Goal: Information Seeking & Learning: Learn about a topic

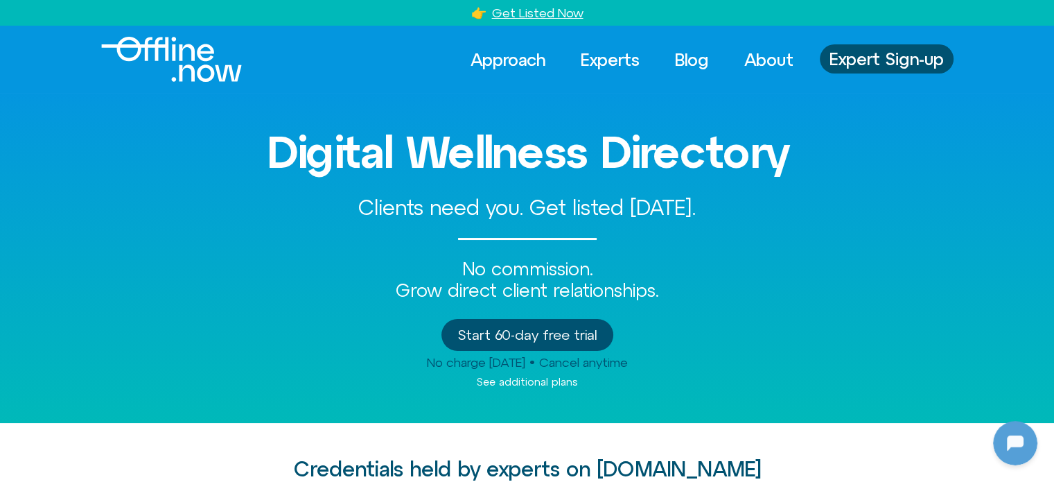
click at [199, 59] on img "Logo" at bounding box center [171, 59] width 141 height 45
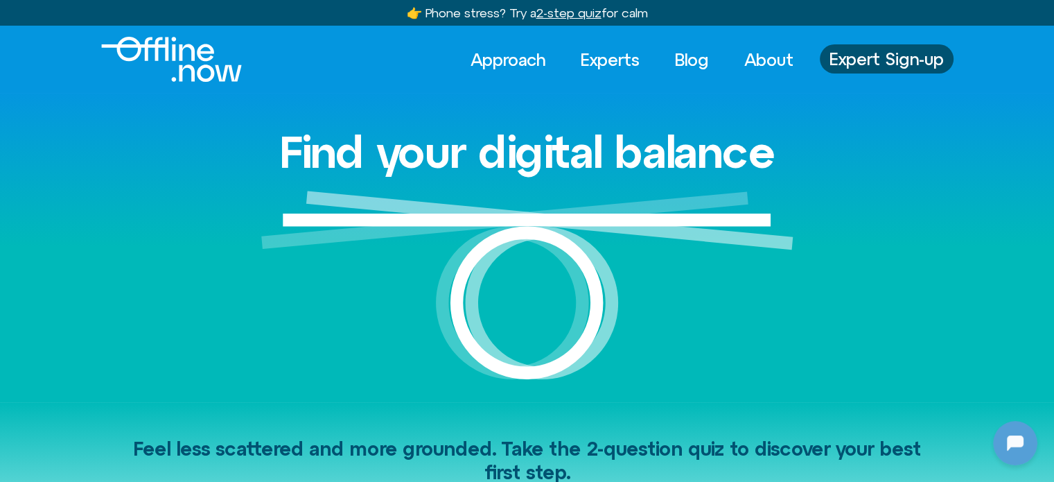
scroll to position [934, 0]
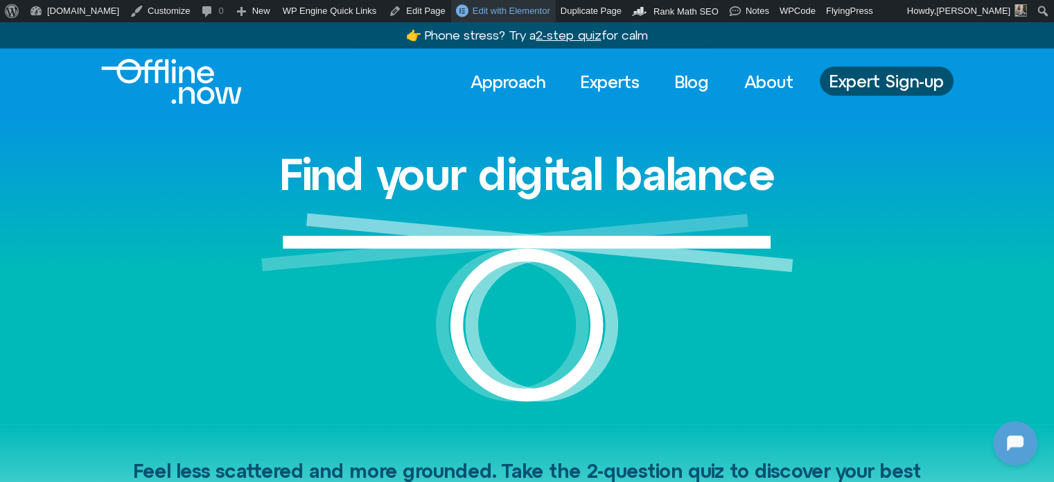
scroll to position [934, 0]
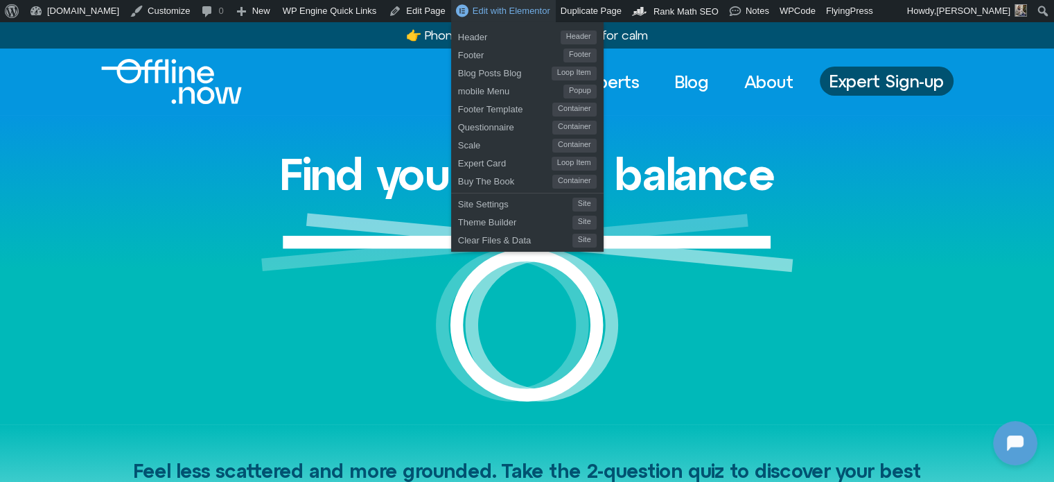
click at [473, 10] on span "Edit with Elementor" at bounding box center [512, 11] width 78 height 10
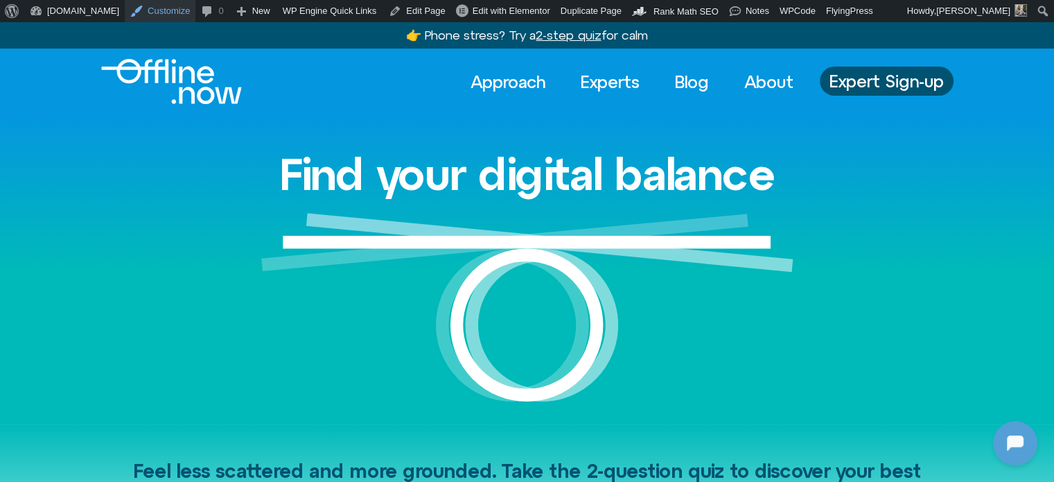
scroll to position [934, 0]
click at [593, 87] on link "Experts" at bounding box center [610, 82] width 84 height 31
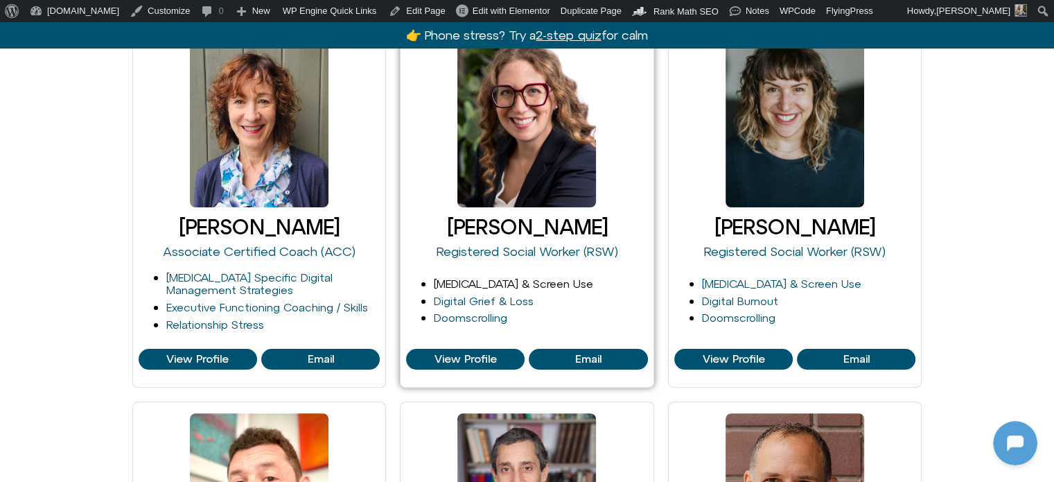
click at [499, 283] on link "[MEDICAL_DATA] & Screen Use" at bounding box center [513, 283] width 159 height 12
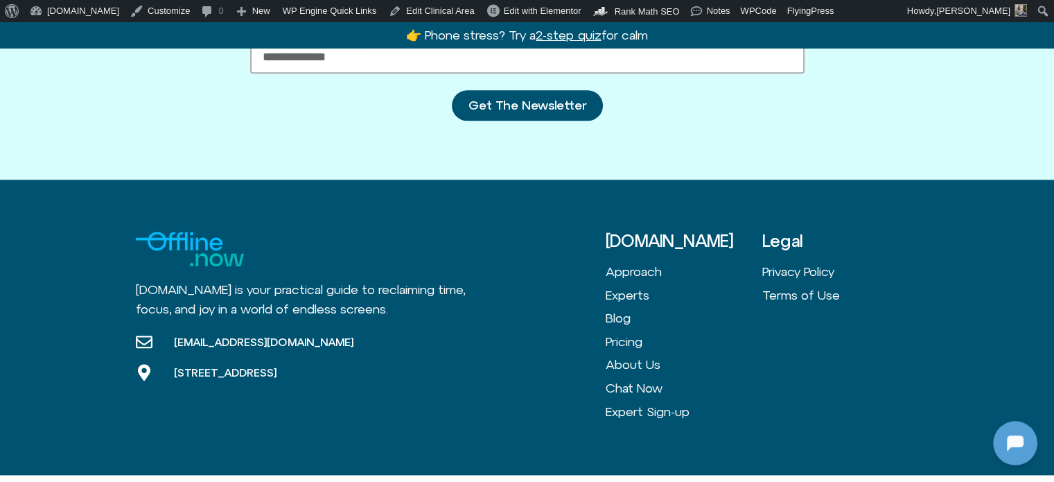
scroll to position [1561, 0]
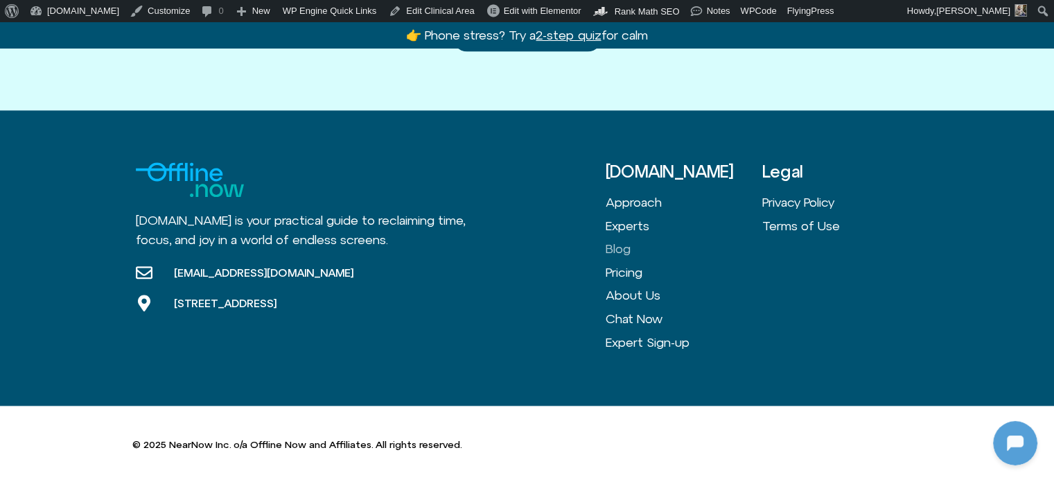
click at [619, 247] on link "Blog" at bounding box center [684, 249] width 157 height 24
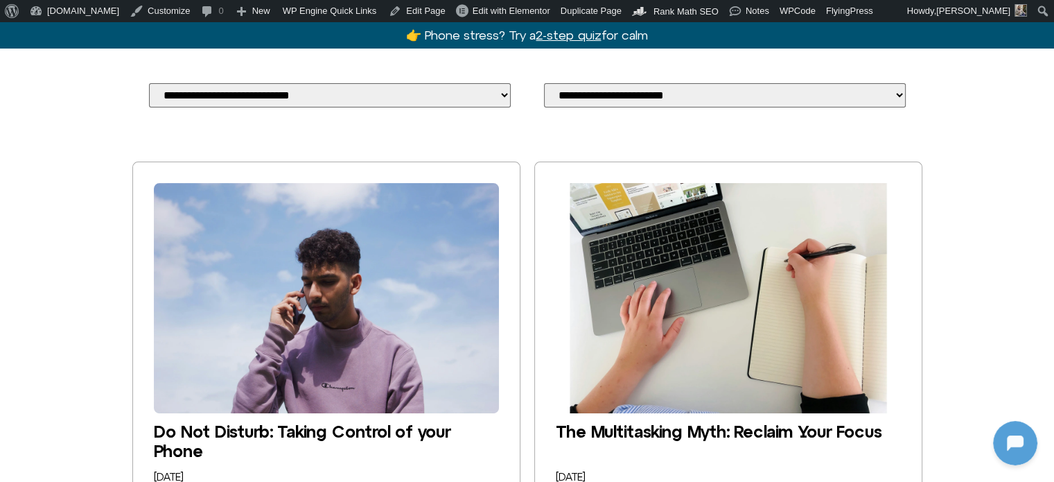
scroll to position [934, 0]
click at [688, 277] on img "The Multitasking Myth: Reclaim Your Focus" at bounding box center [728, 298] width 345 height 230
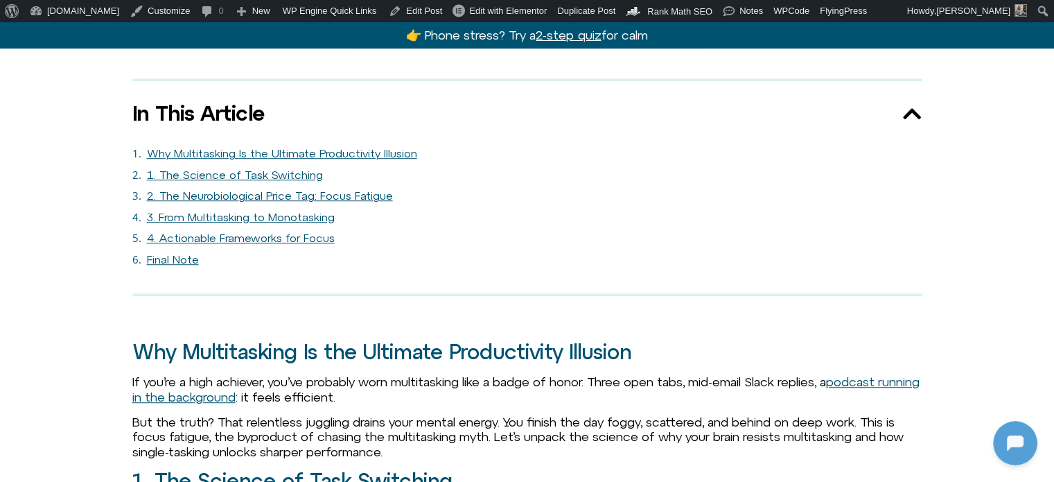
scroll to position [763, 0]
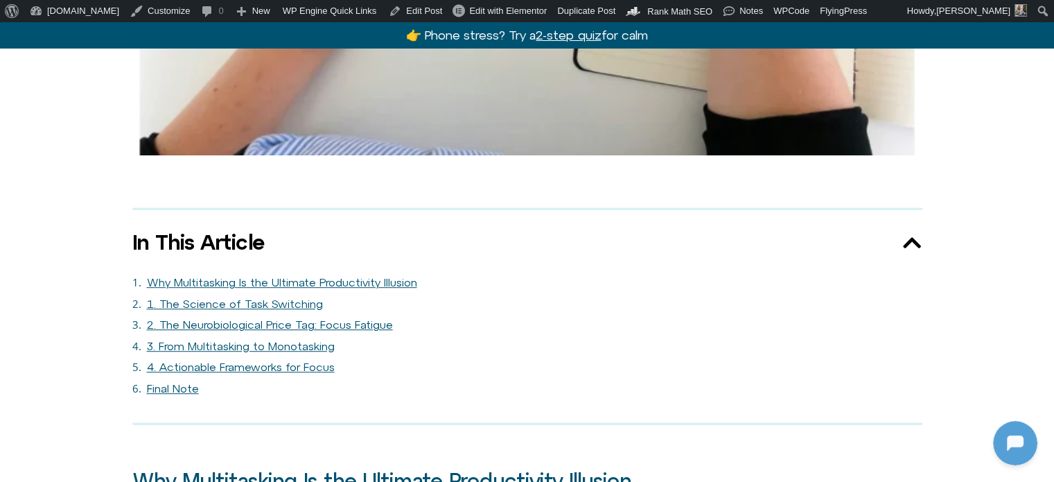
click at [230, 318] on link "2. The Neurobiological Price Tag: Focus Fatigue" at bounding box center [270, 324] width 246 height 13
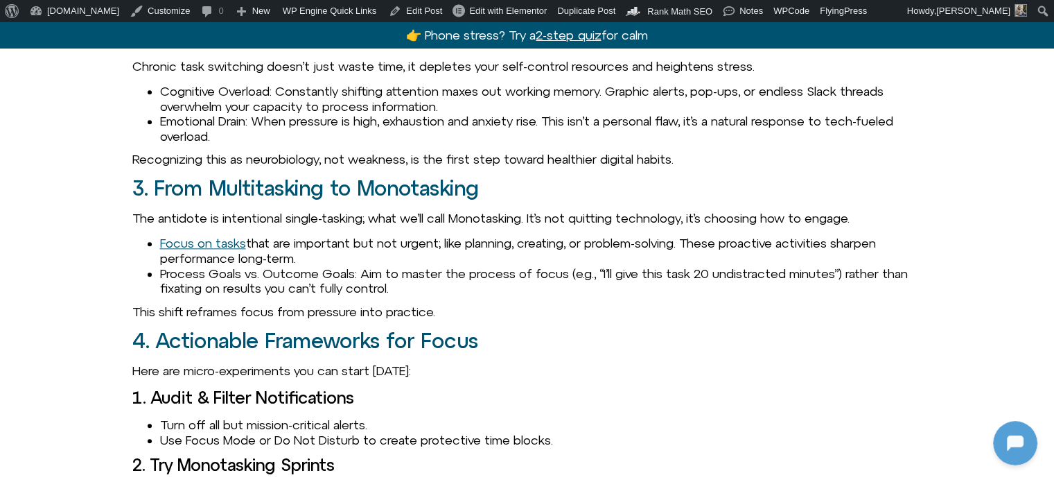
scroll to position [1505, 0]
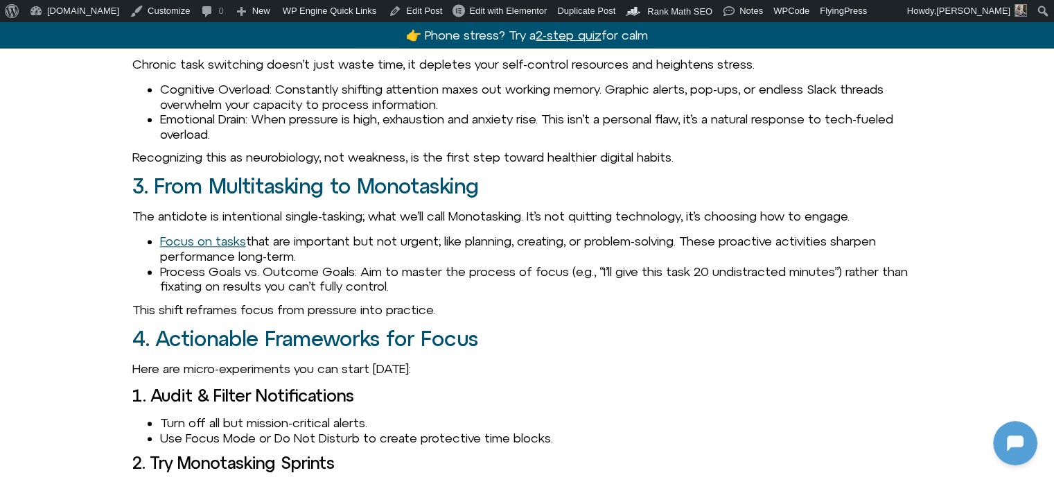
click at [558, 223] on p "The antidote is intentional single-tasking; what we’ll call Monotasking. It’s n…" at bounding box center [527, 216] width 790 height 15
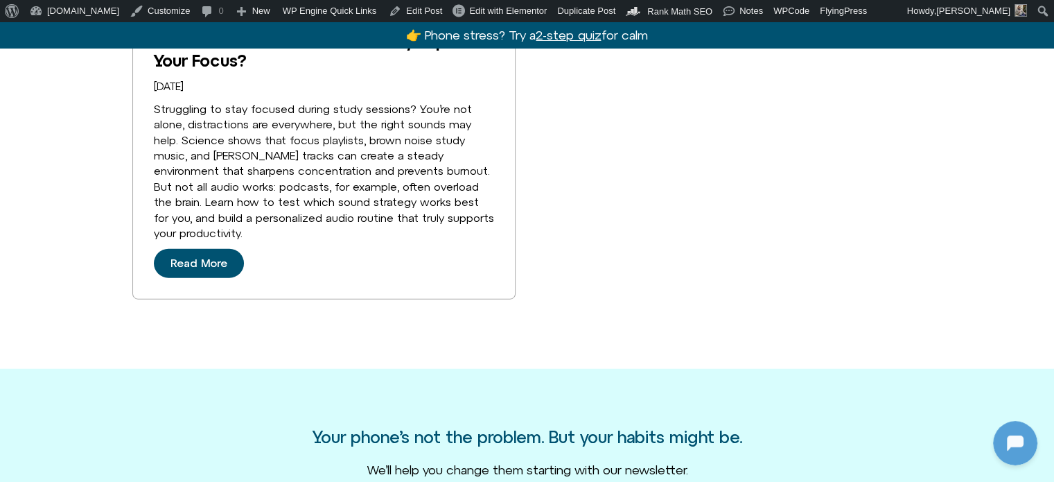
scroll to position [3446, 0]
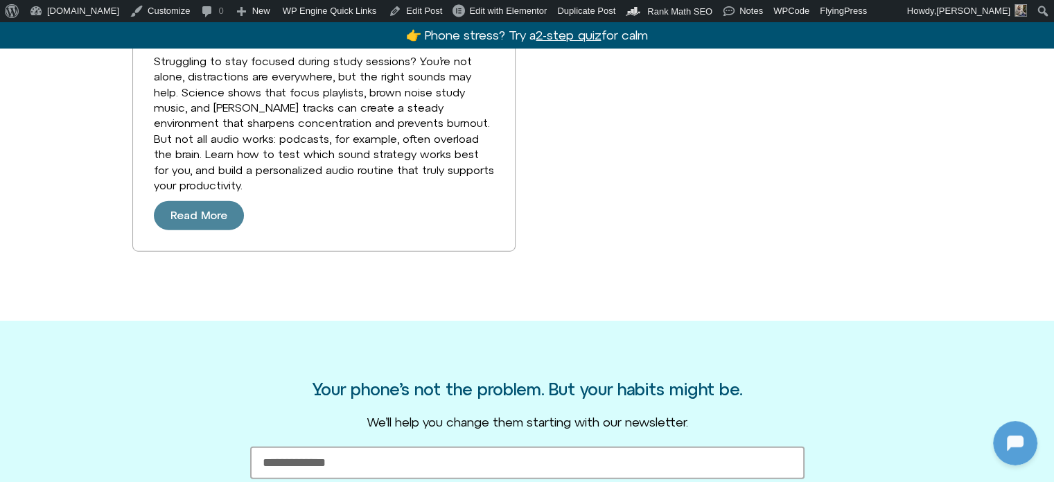
click at [211, 230] on link "Read More" at bounding box center [199, 215] width 90 height 29
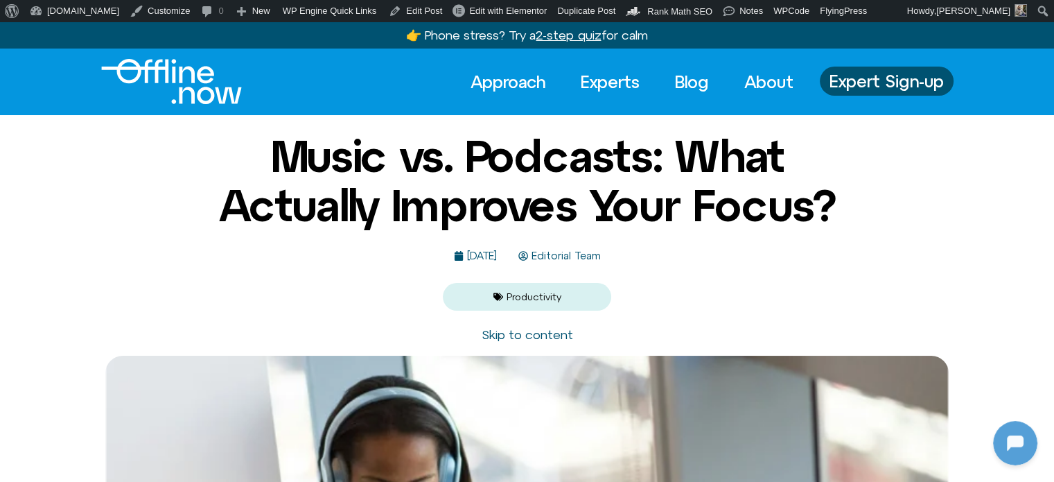
scroll to position [69, 0]
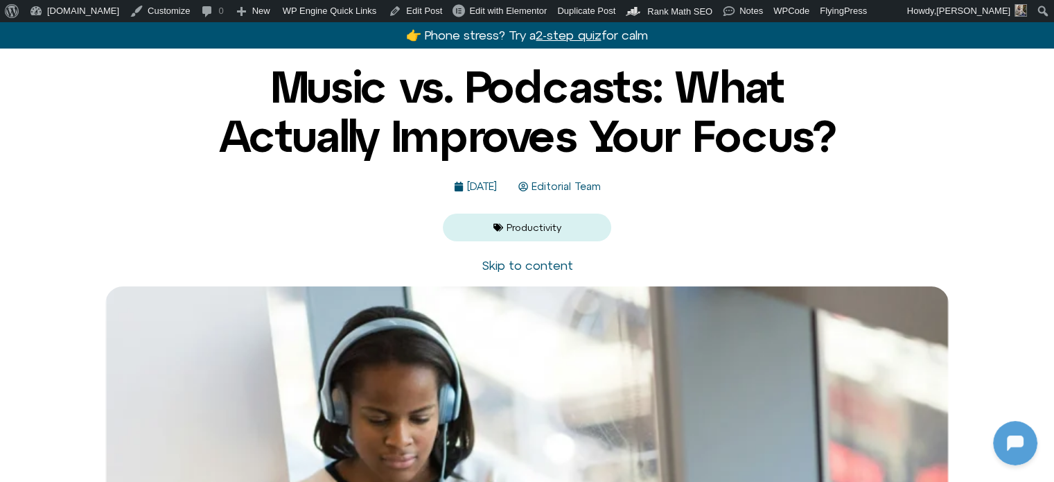
click at [538, 227] on link "Productivity" at bounding box center [534, 227] width 55 height 11
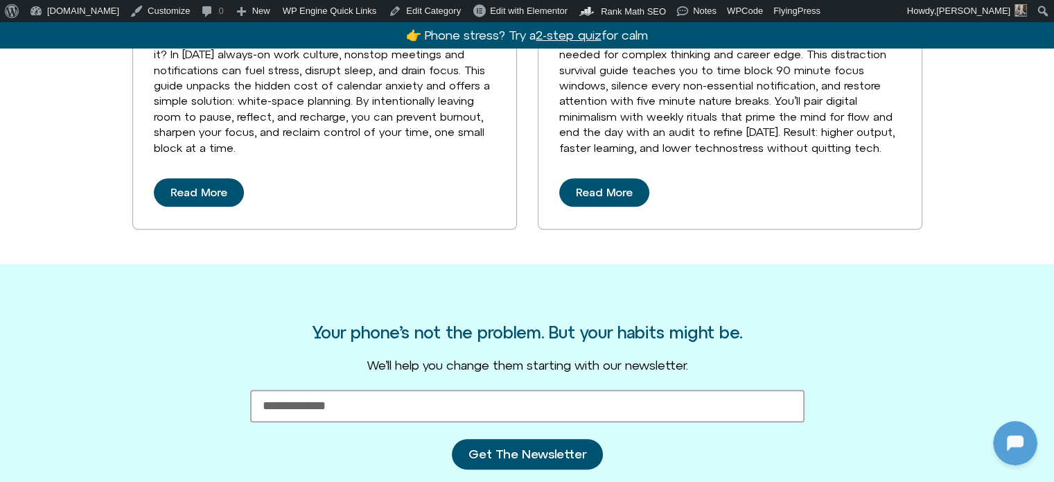
scroll to position [1456, 0]
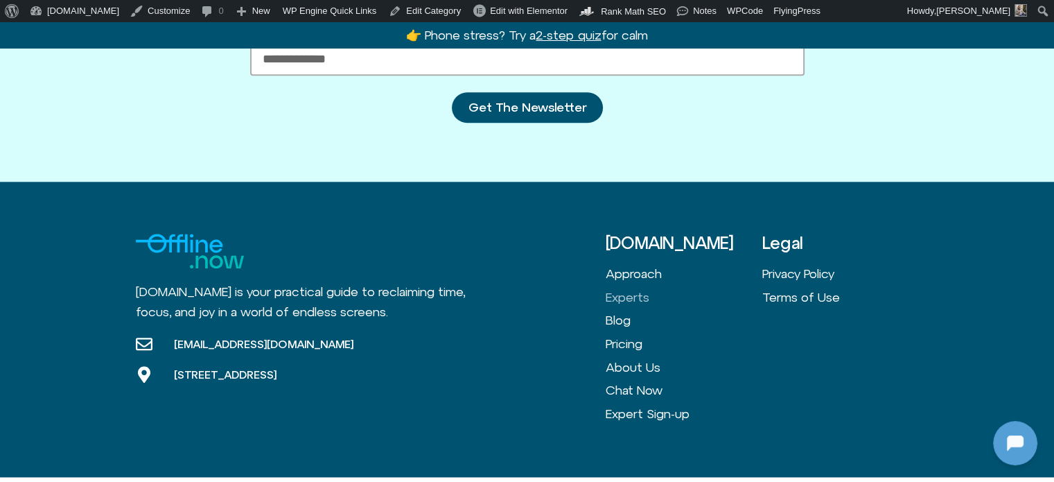
click at [628, 295] on link "Experts" at bounding box center [684, 298] width 157 height 24
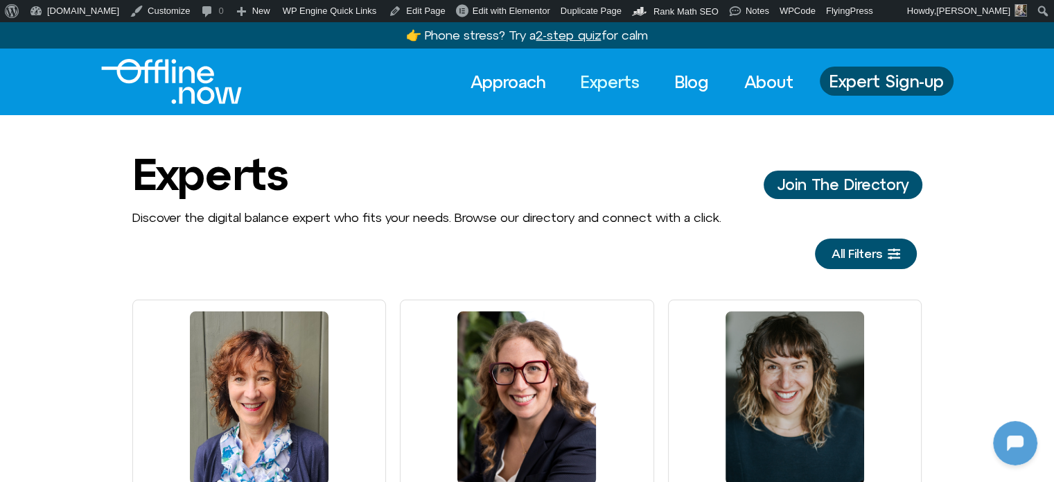
scroll to position [934, 0]
click at [903, 261] on link "All Filters" at bounding box center [866, 253] width 102 height 31
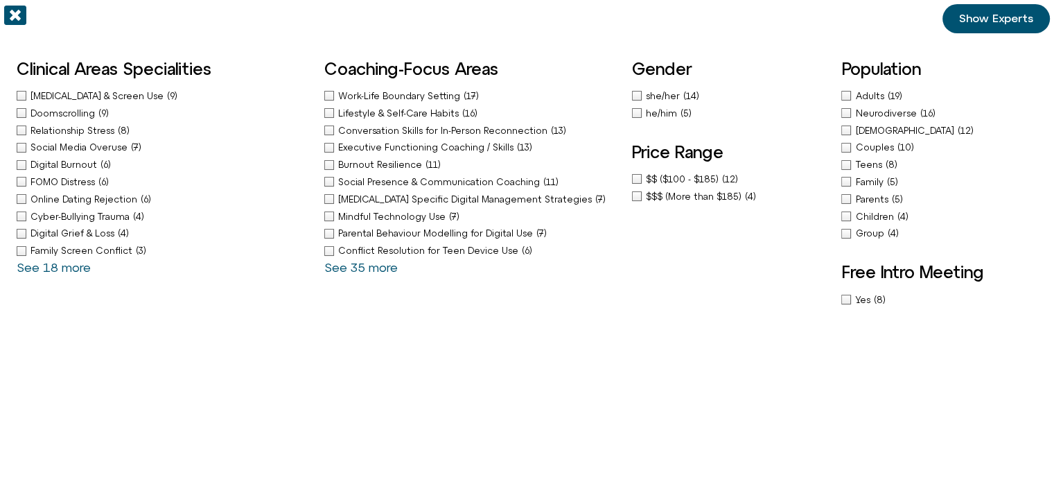
click at [634, 176] on div "$$ ($100 - $185) (12)" at bounding box center [730, 179] width 196 height 15
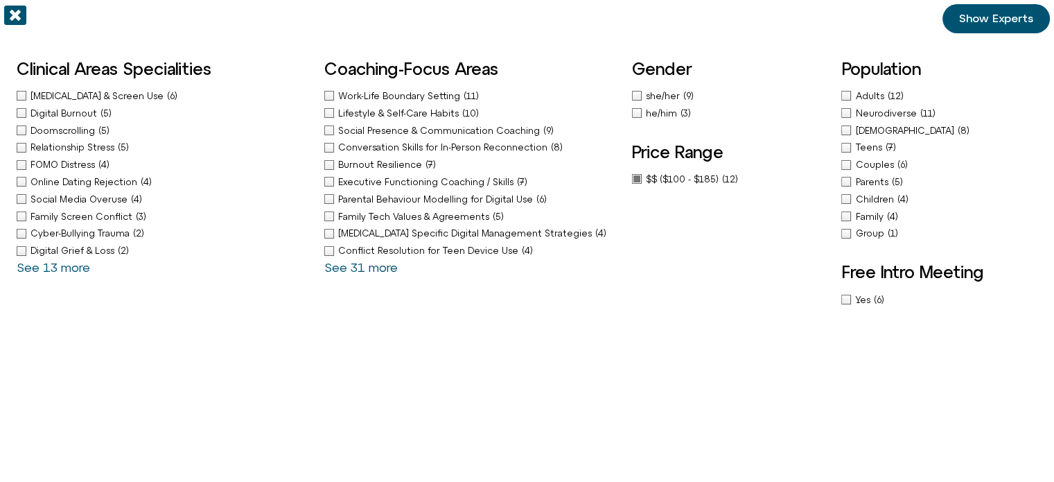
click at [993, 20] on span "Show Experts" at bounding box center [997, 18] width 74 height 12
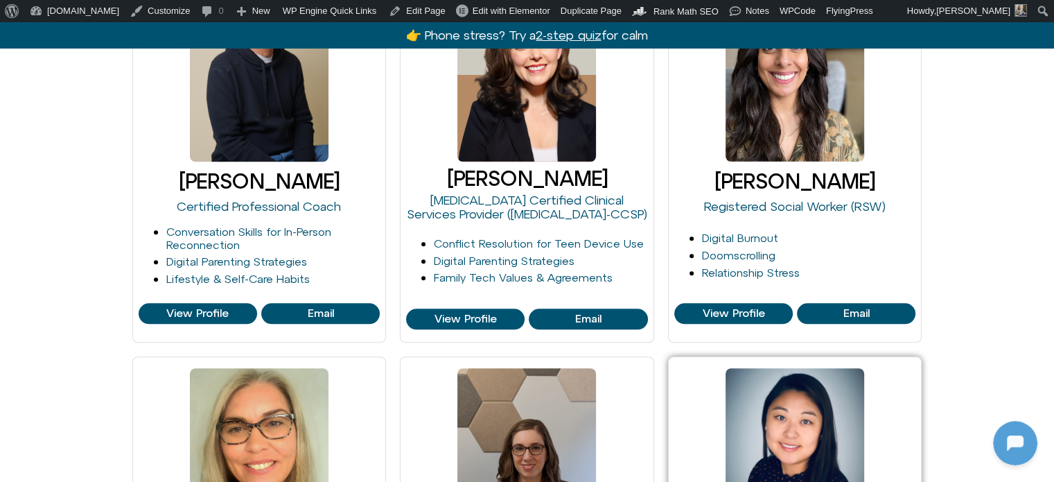
scroll to position [1248, 0]
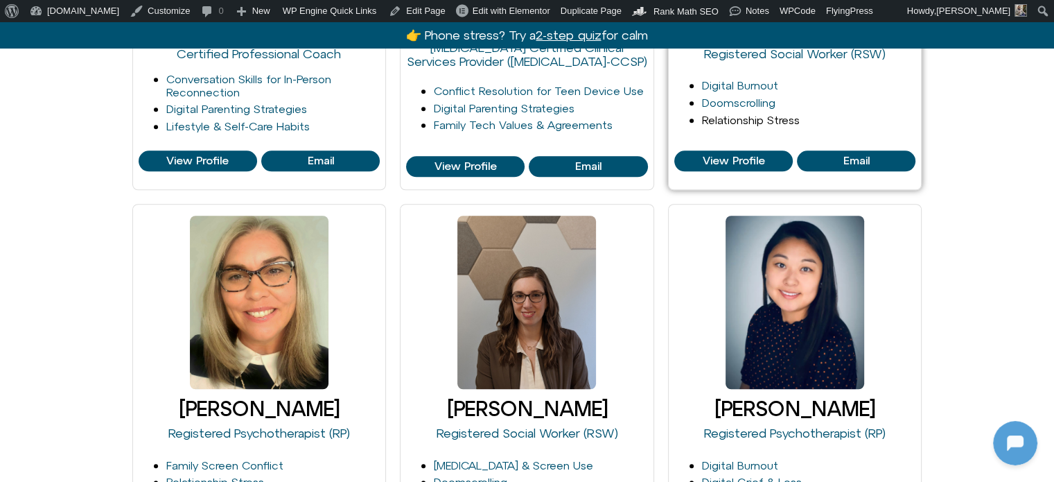
click at [733, 121] on link "Relationship Stress" at bounding box center [751, 120] width 98 height 12
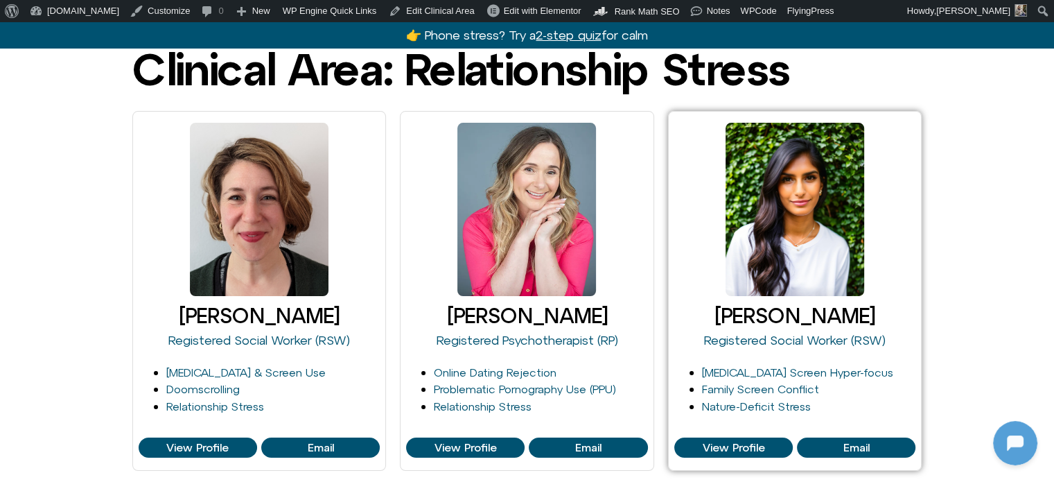
scroll to position [277, 0]
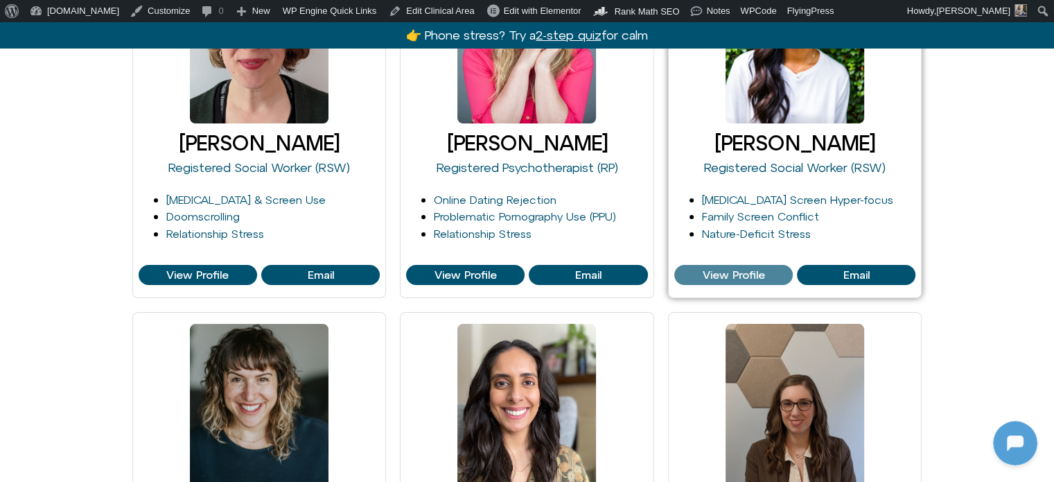
click at [710, 266] on link "View Profile" at bounding box center [734, 275] width 119 height 21
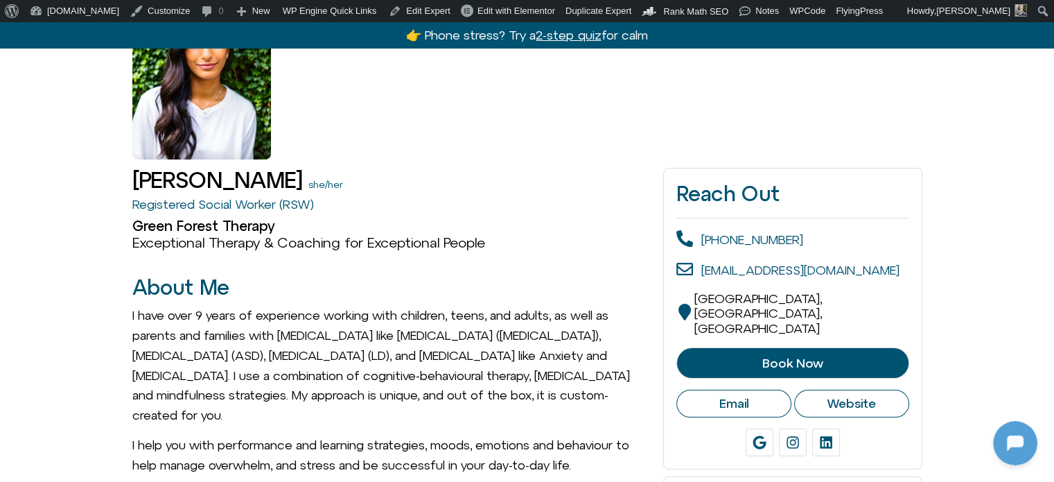
scroll to position [69, 0]
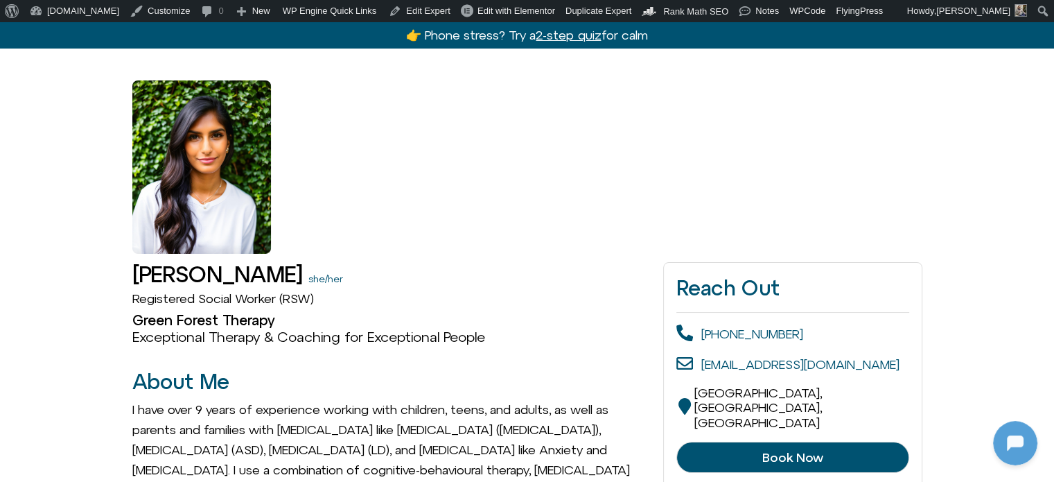
click at [239, 303] on link "Registered Social Worker (RSW)" at bounding box center [223, 298] width 182 height 15
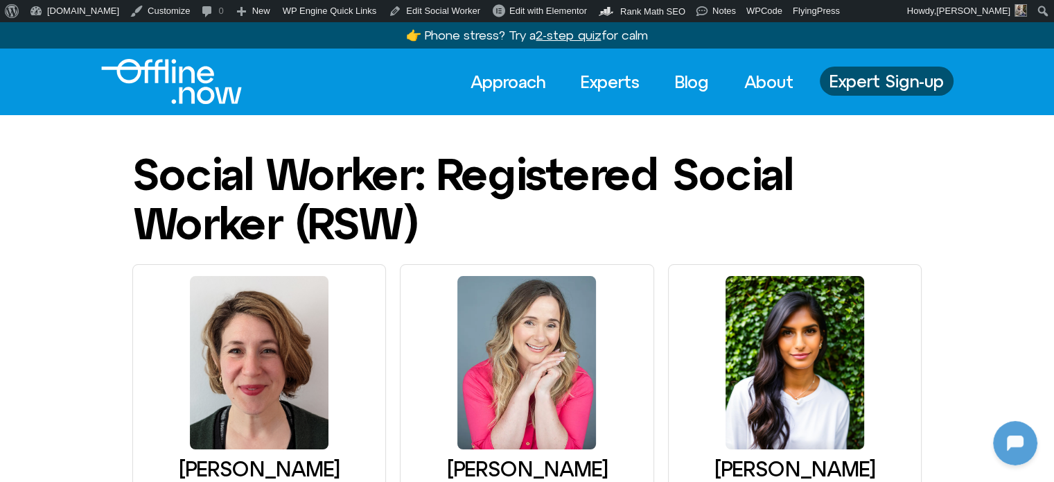
scroll to position [347, 0]
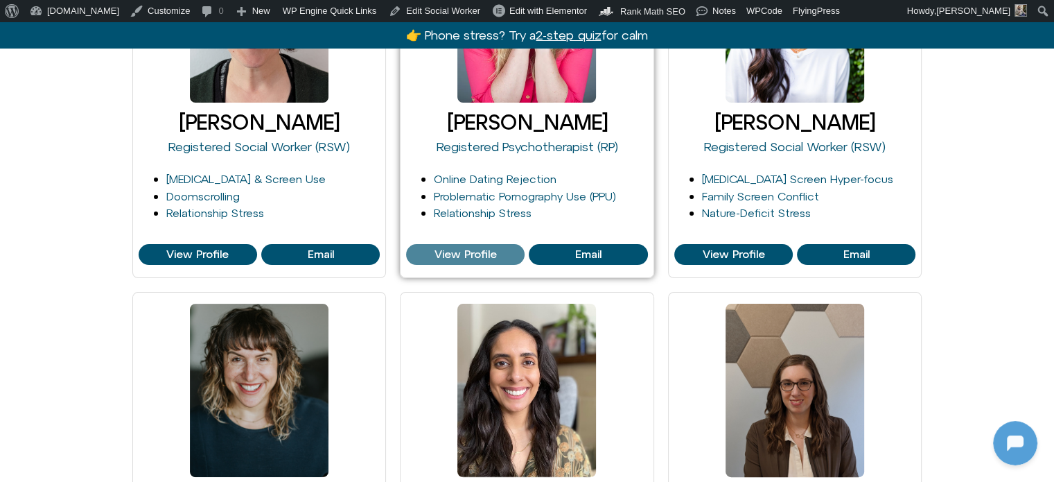
click at [506, 252] on span "View Profile" at bounding box center [465, 254] width 110 height 12
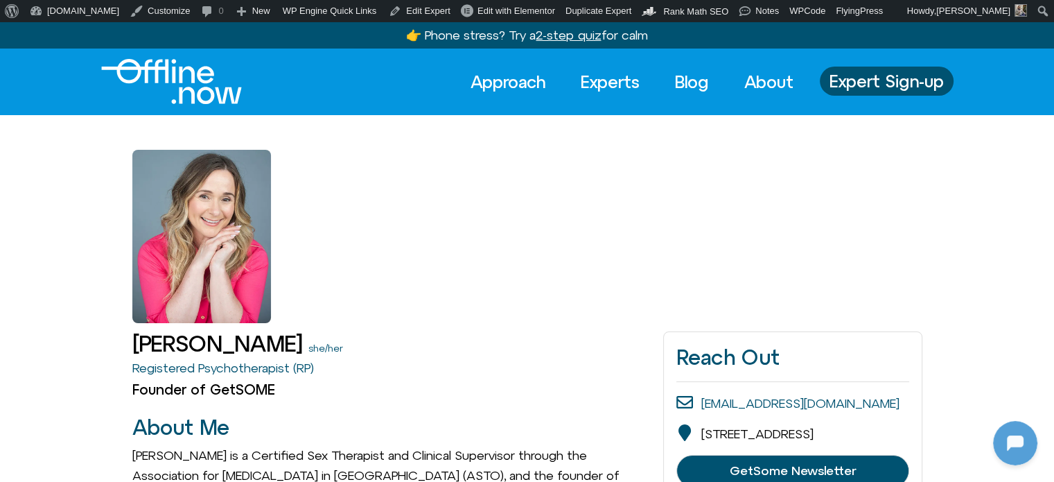
click at [177, 93] on img "Logo" at bounding box center [171, 81] width 141 height 45
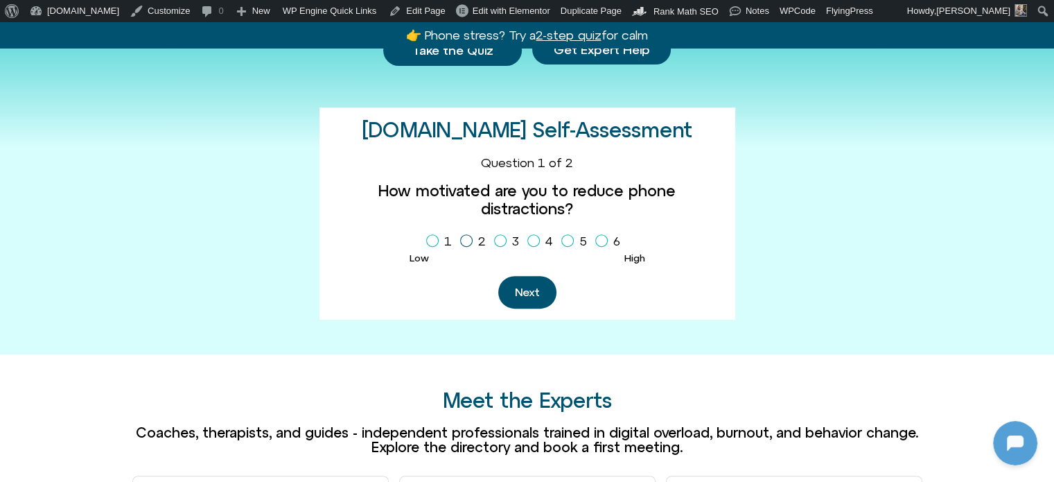
scroll to position [934, 0]
click at [460, 229] on label "2" at bounding box center [475, 241] width 31 height 24
click at [523, 276] on button "Next" at bounding box center [527, 292] width 58 height 33
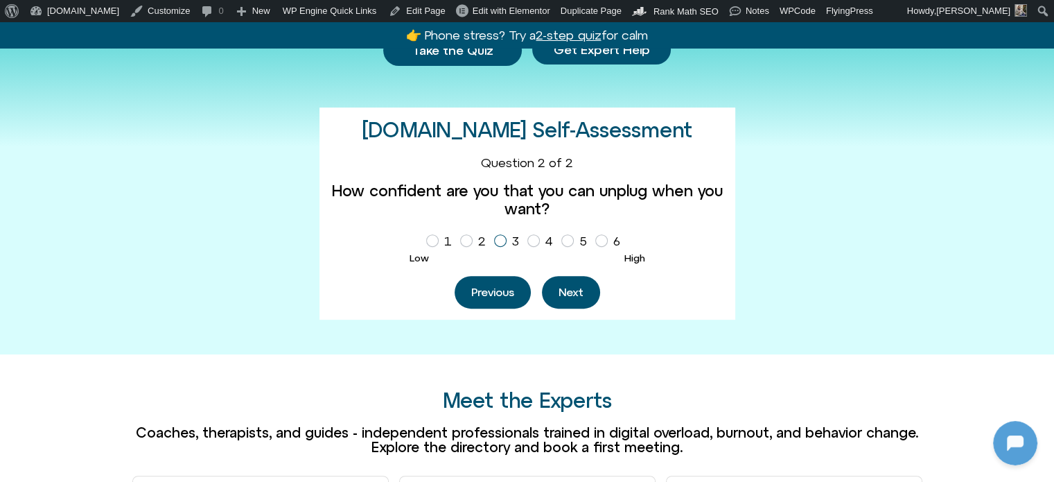
click at [501, 240] on icon "Homepage Sign Up" at bounding box center [500, 240] width 8 height 7
click at [577, 290] on button "Next" at bounding box center [571, 292] width 58 height 33
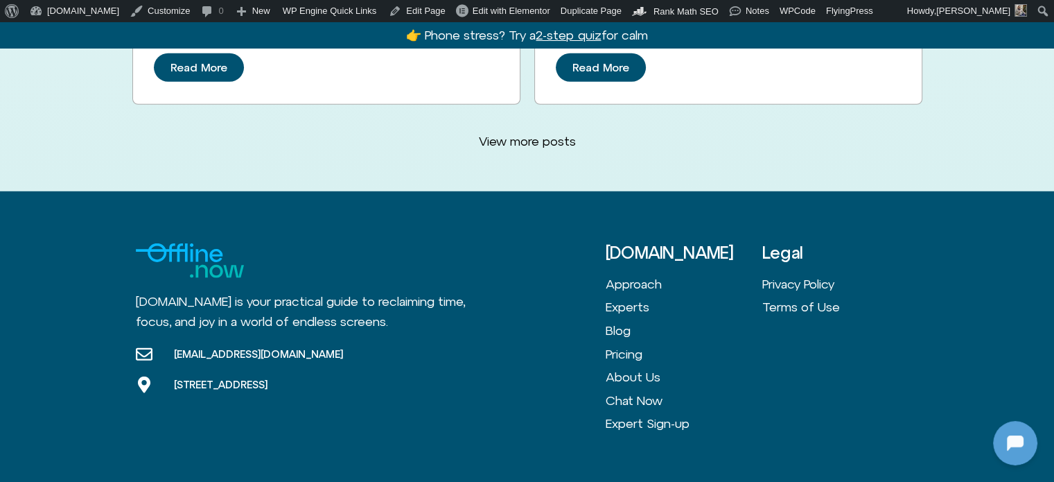
scroll to position [3938, 0]
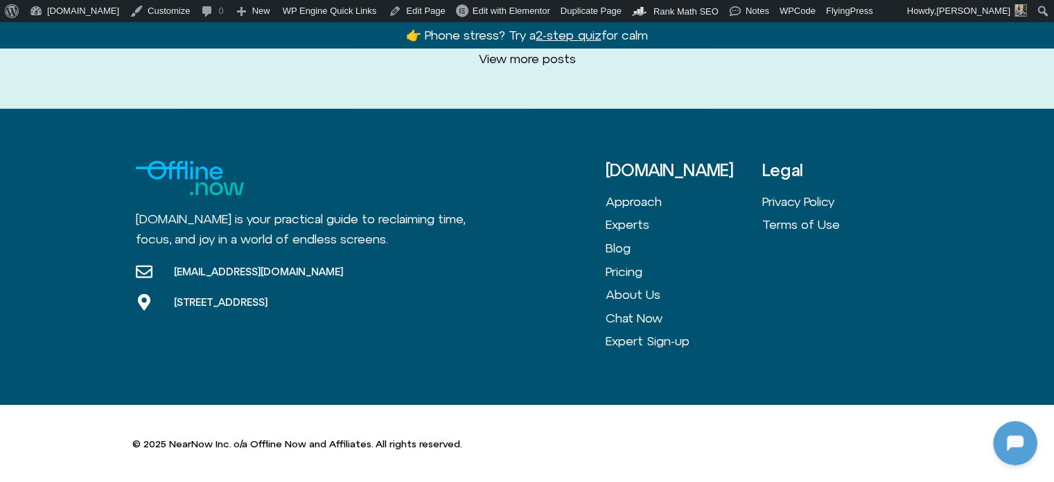
drag, startPoint x: 530, startPoint y: 259, endPoint x: 427, endPoint y: 184, distance: 126.6
click at [427, 184] on div "[DOMAIN_NAME] is your practical guide to reclaiming time, focus, and joy in a w…" at bounding box center [371, 257] width 470 height 192
